Goal: Information Seeking & Learning: Learn about a topic

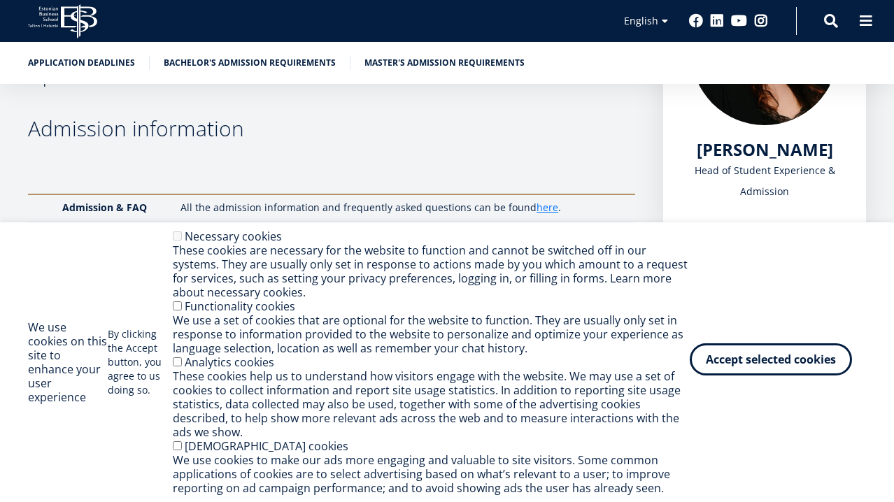
click at [721, 364] on button "Accept selected cookies" at bounding box center [771, 360] width 162 height 32
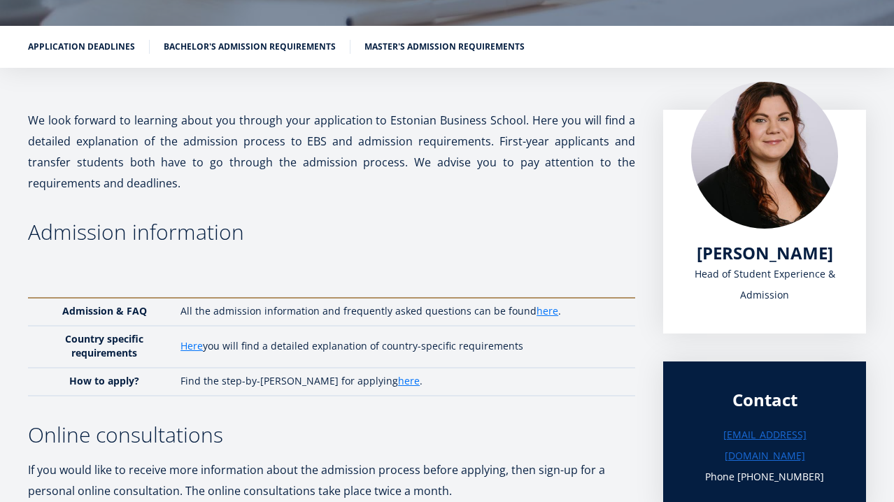
scroll to position [194, 0]
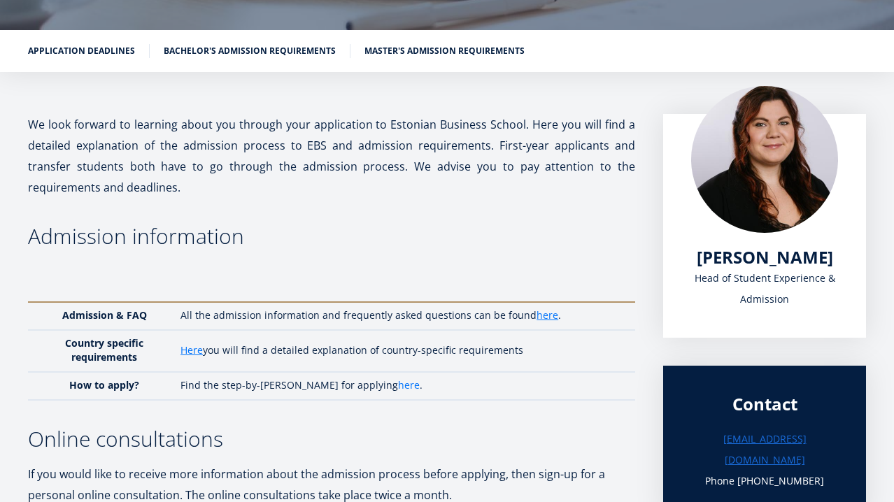
click at [398, 383] on link "here" at bounding box center [409, 386] width 22 height 14
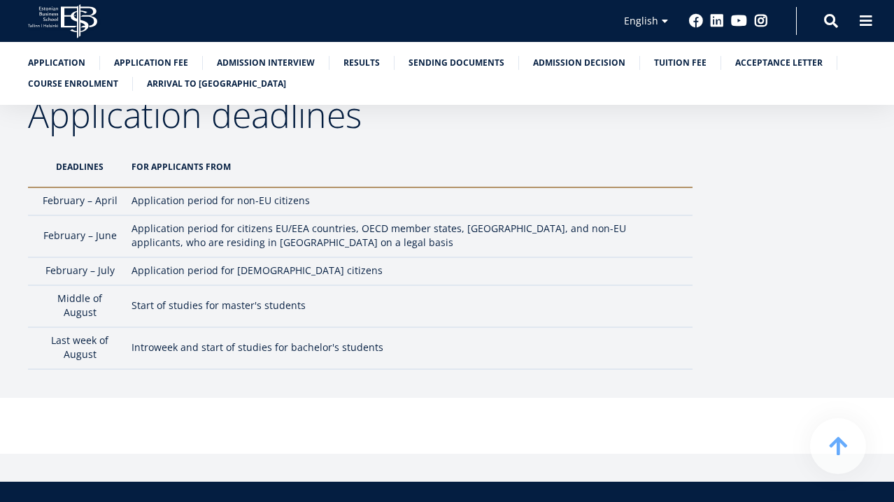
scroll to position [4416, 0]
